Goal: Communication & Community: Answer question/provide support

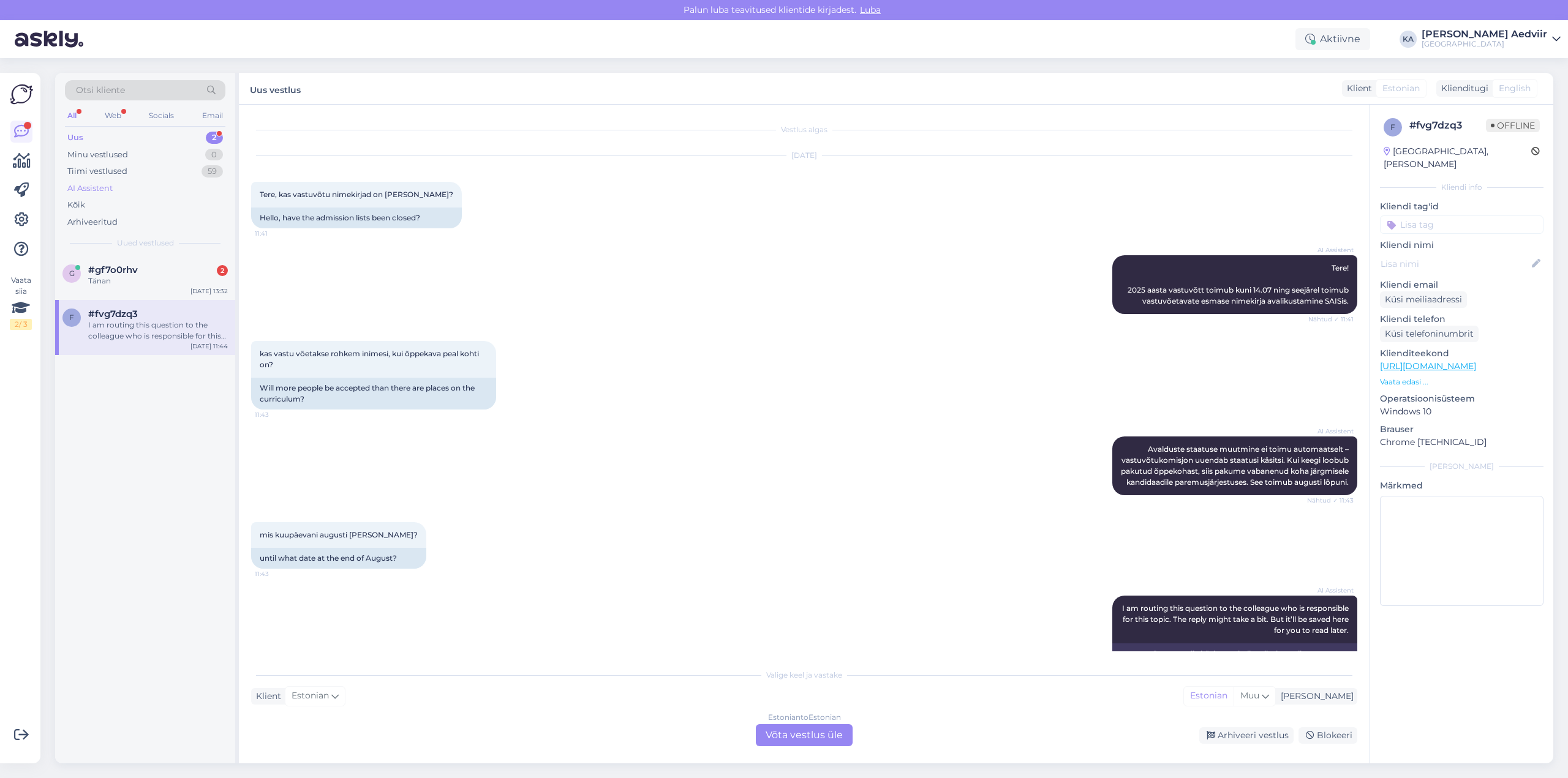
scroll to position [59, 0]
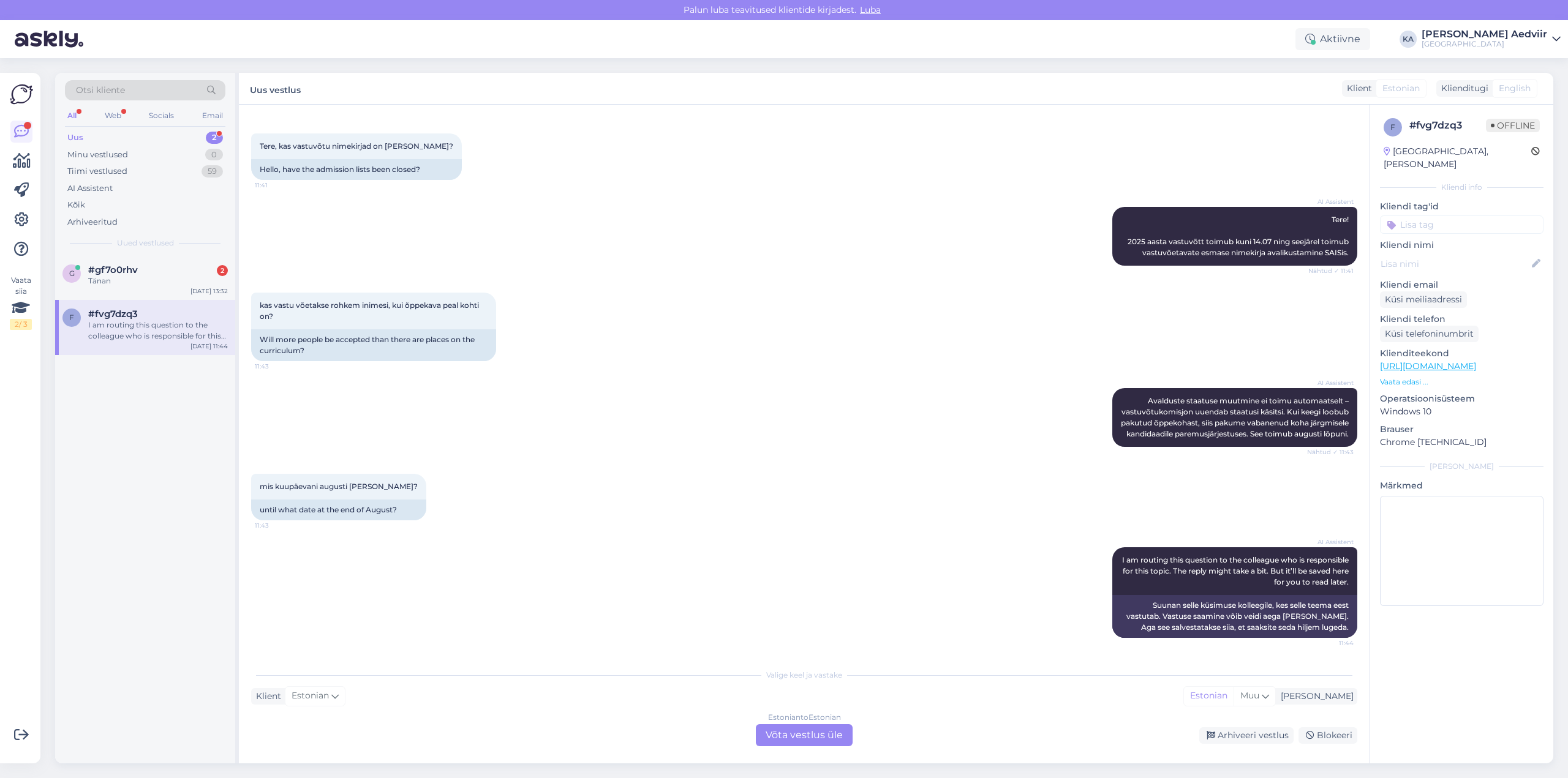
click at [86, 137] on div "Uus 2" at bounding box center [145, 137] width 161 height 17
click at [133, 272] on span "#gf7o0rhv" at bounding box center [113, 270] width 49 height 11
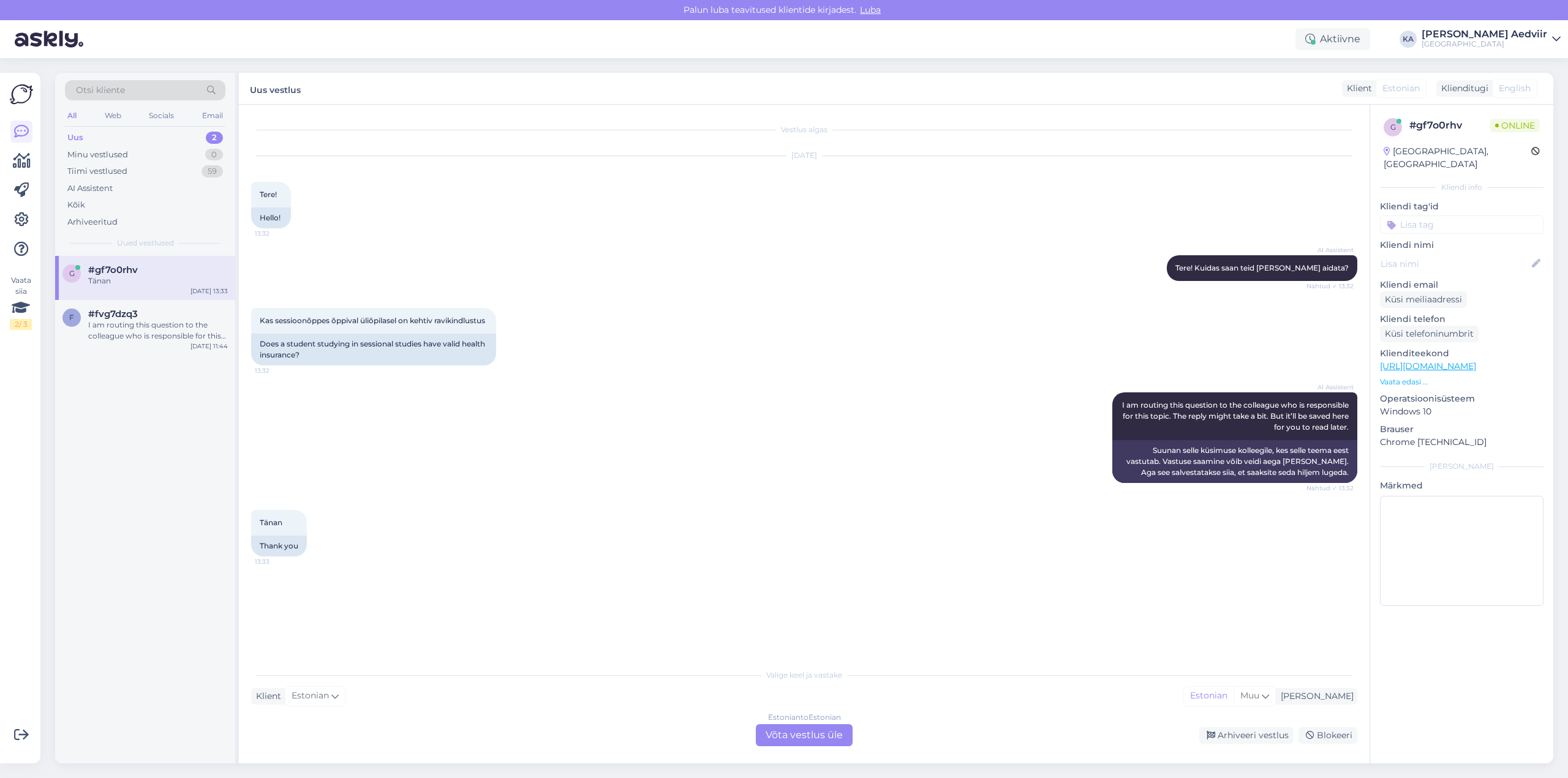
scroll to position [0, 0]
click at [125, 316] on span "#fvg7dzq3" at bounding box center [113, 314] width 49 height 11
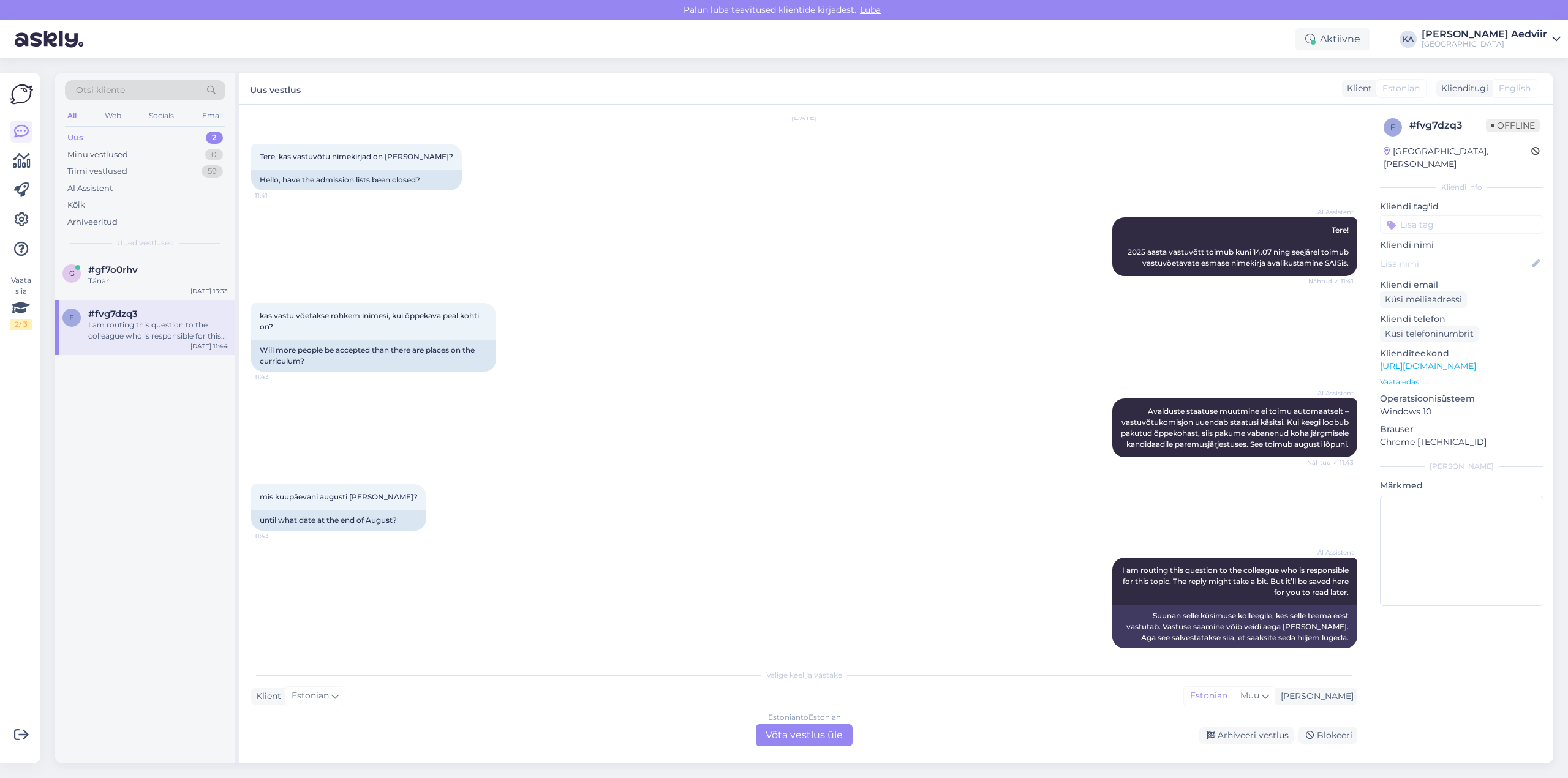
scroll to position [59, 0]
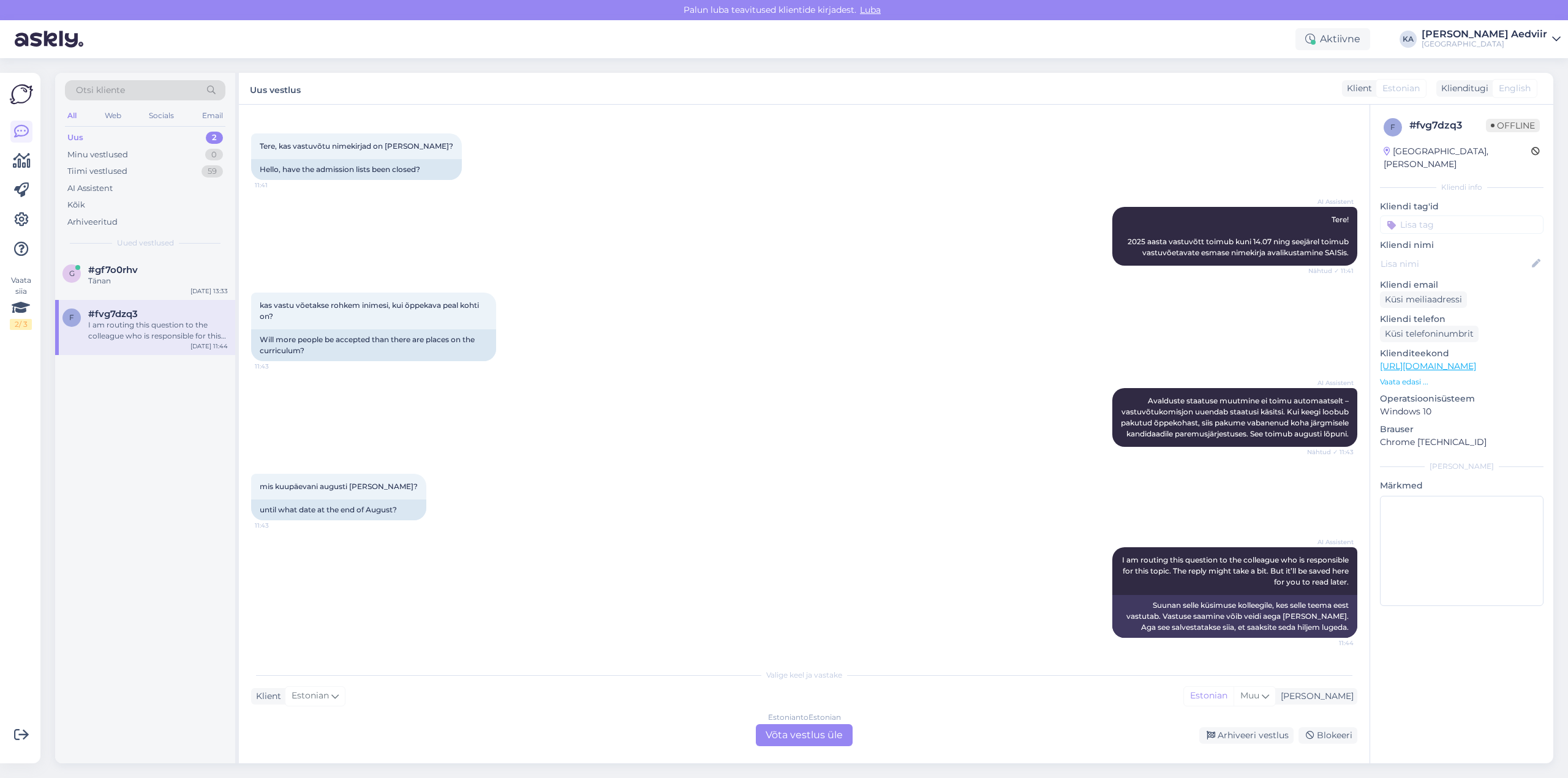
click at [86, 136] on div "Uus 2" at bounding box center [145, 137] width 161 height 17
click at [138, 270] on div "#gf7o0rhv" at bounding box center [158, 270] width 139 height 11
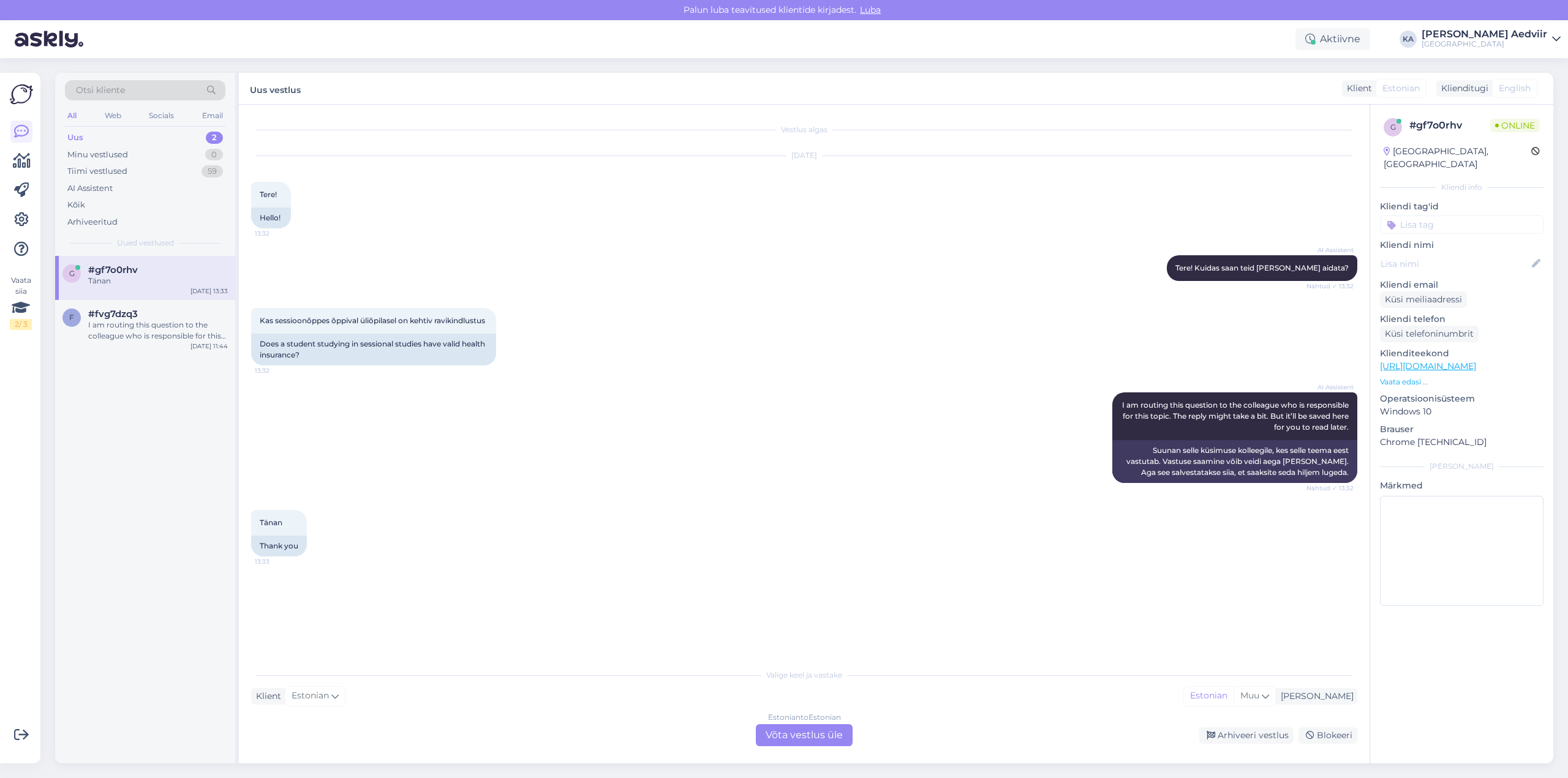
click at [807, 734] on div "Estonian to Estonian Võta vestlus üle" at bounding box center [804, 735] width 97 height 22
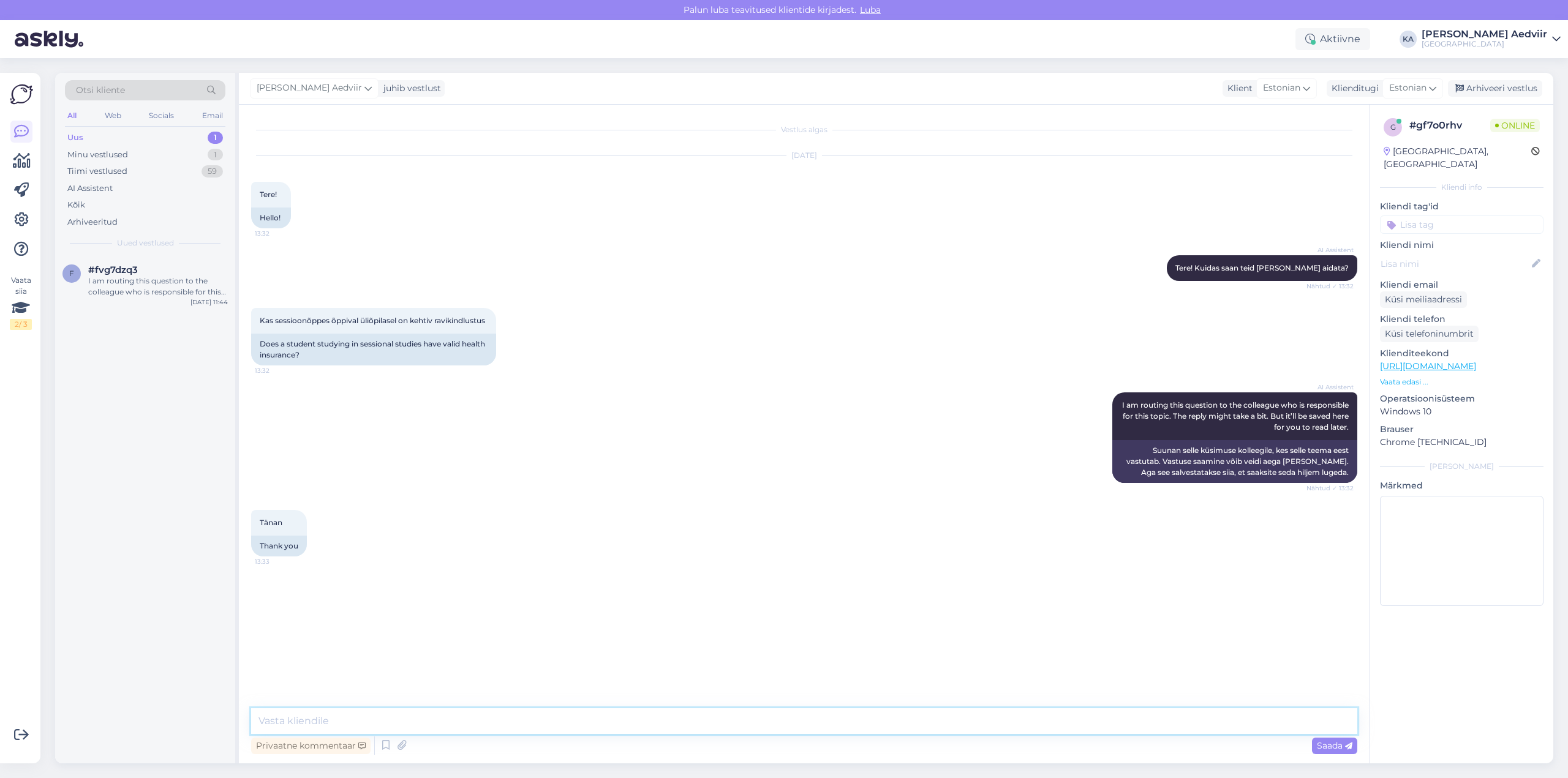
click at [389, 723] on textarea at bounding box center [804, 721] width 1106 height 26
paste textarea "Eesti alalistest elanikest üliõpilastel"
type textarea "Ravikindlustus on kõigil Eesti alalistest elanikest üliõpilastel, sõltumata õpp…"
click at [1325, 748] on span "Saada" at bounding box center [1334, 746] width 35 height 11
click at [1498, 88] on div "Arhiveeri vestlus" at bounding box center [1495, 88] width 94 height 16
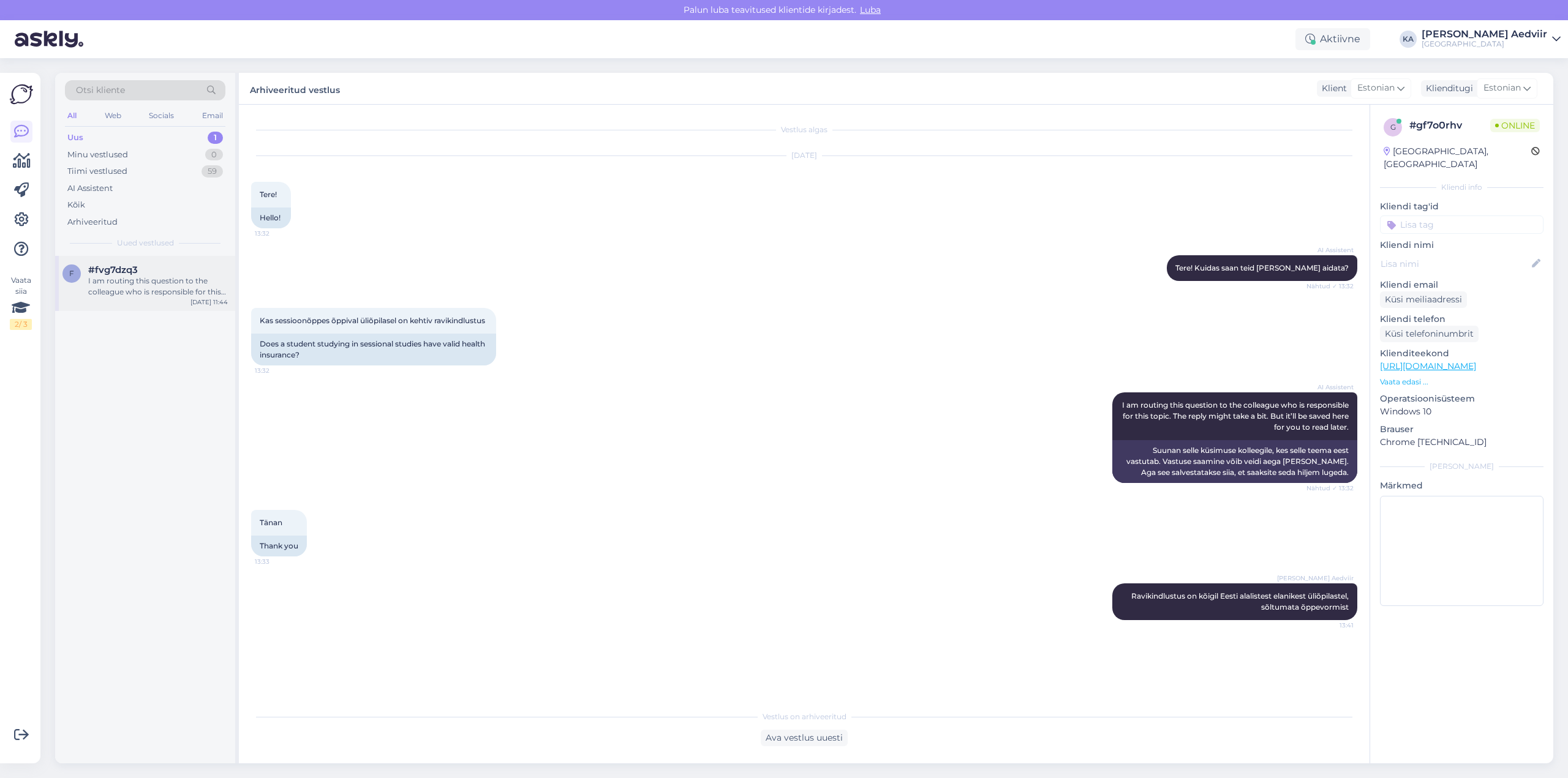
click at [129, 289] on div "I am routing this question to the colleague who is responsible for this topic. …" at bounding box center [158, 286] width 139 height 22
